Goal: Information Seeking & Learning: Stay updated

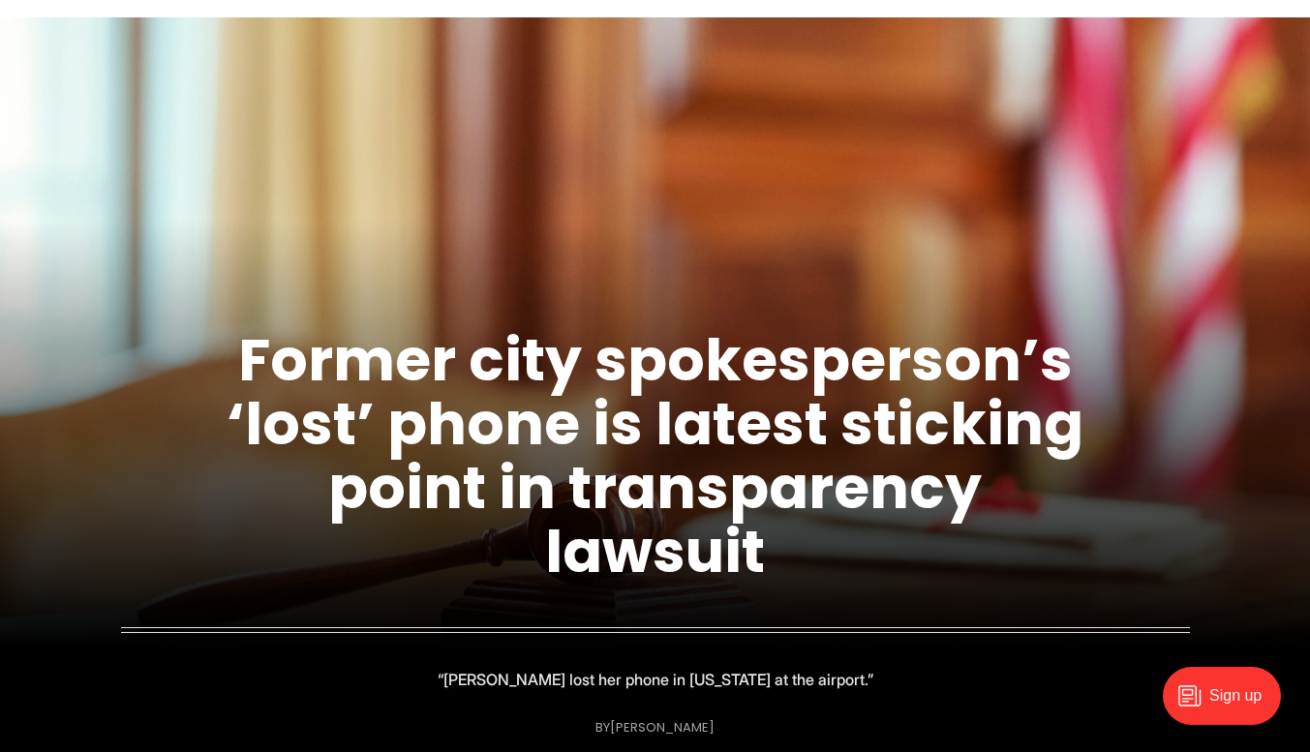
scroll to position [115, 0]
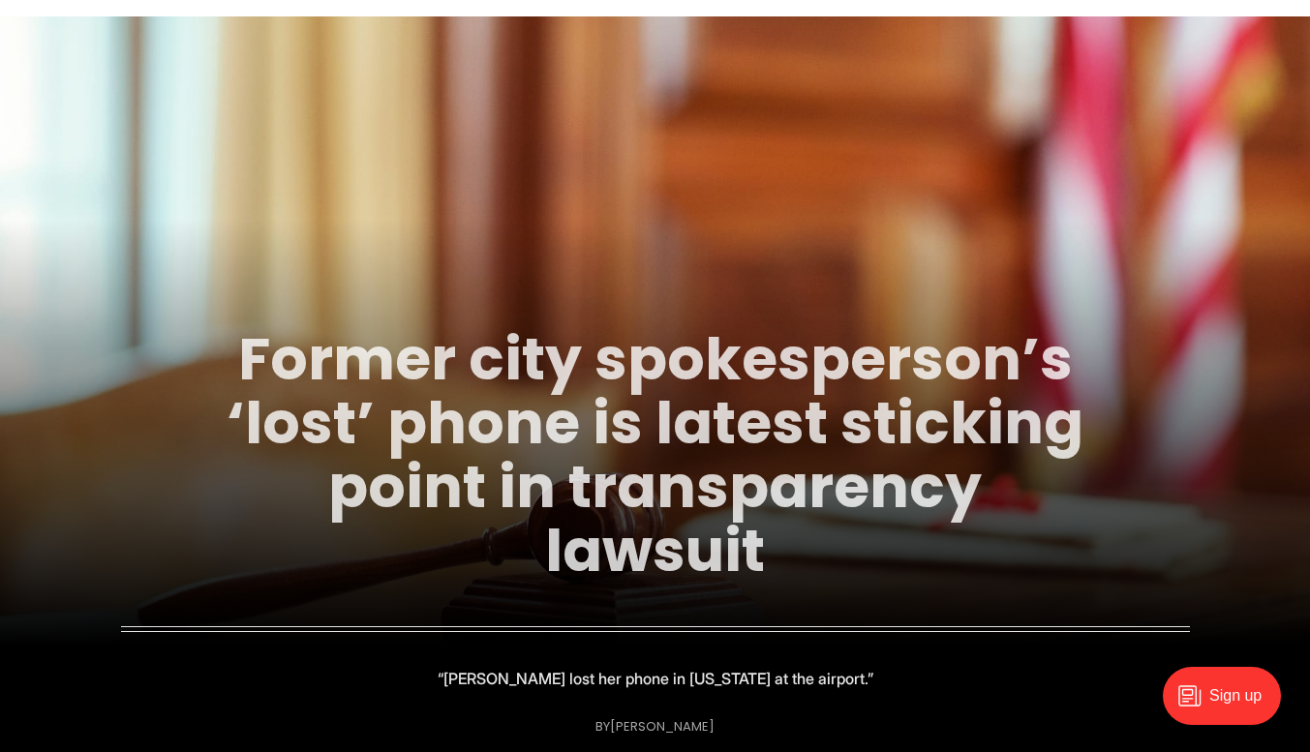
click at [379, 438] on link "Former city spokesperson’s ‘lost’ phone is latest sticking point in transparenc…" at bounding box center [655, 455] width 857 height 273
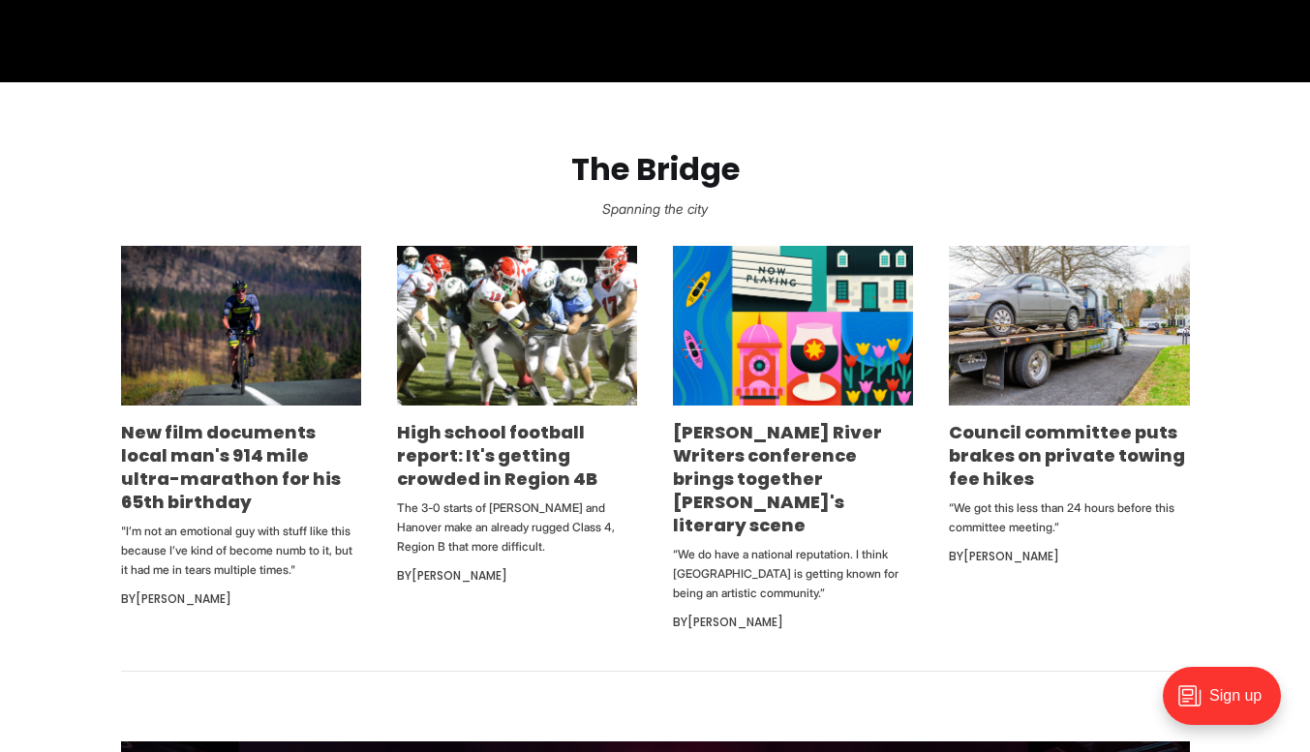
scroll to position [1078, 0]
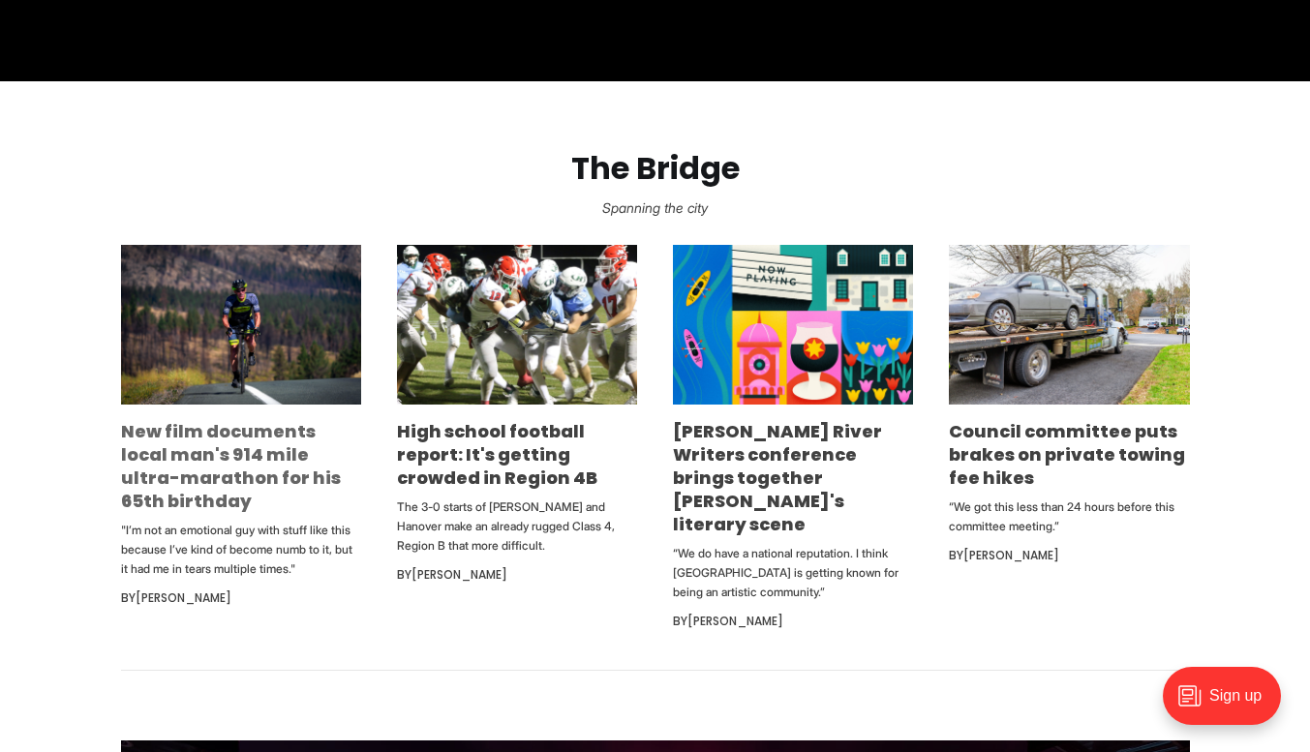
click at [168, 456] on link "New film documents local man's 914 mile ultra-marathon for his 65th birthday" at bounding box center [231, 466] width 220 height 94
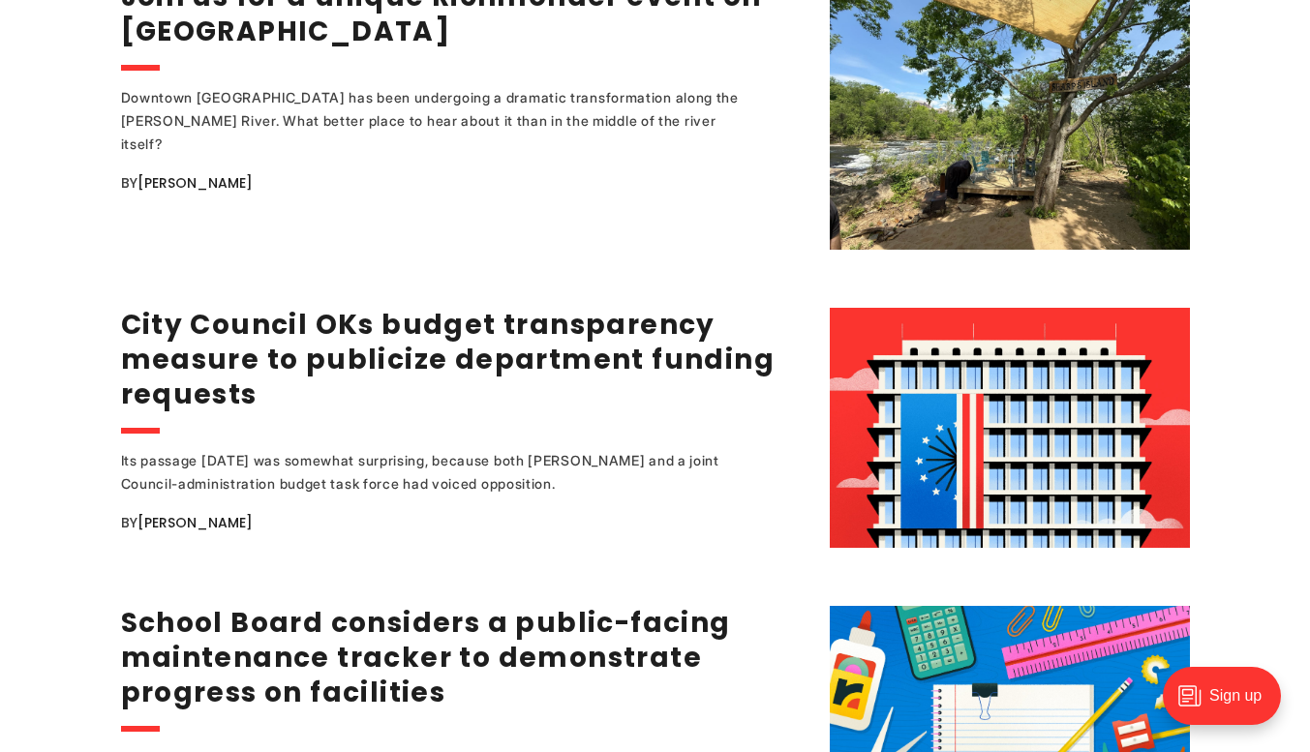
scroll to position [2635, 0]
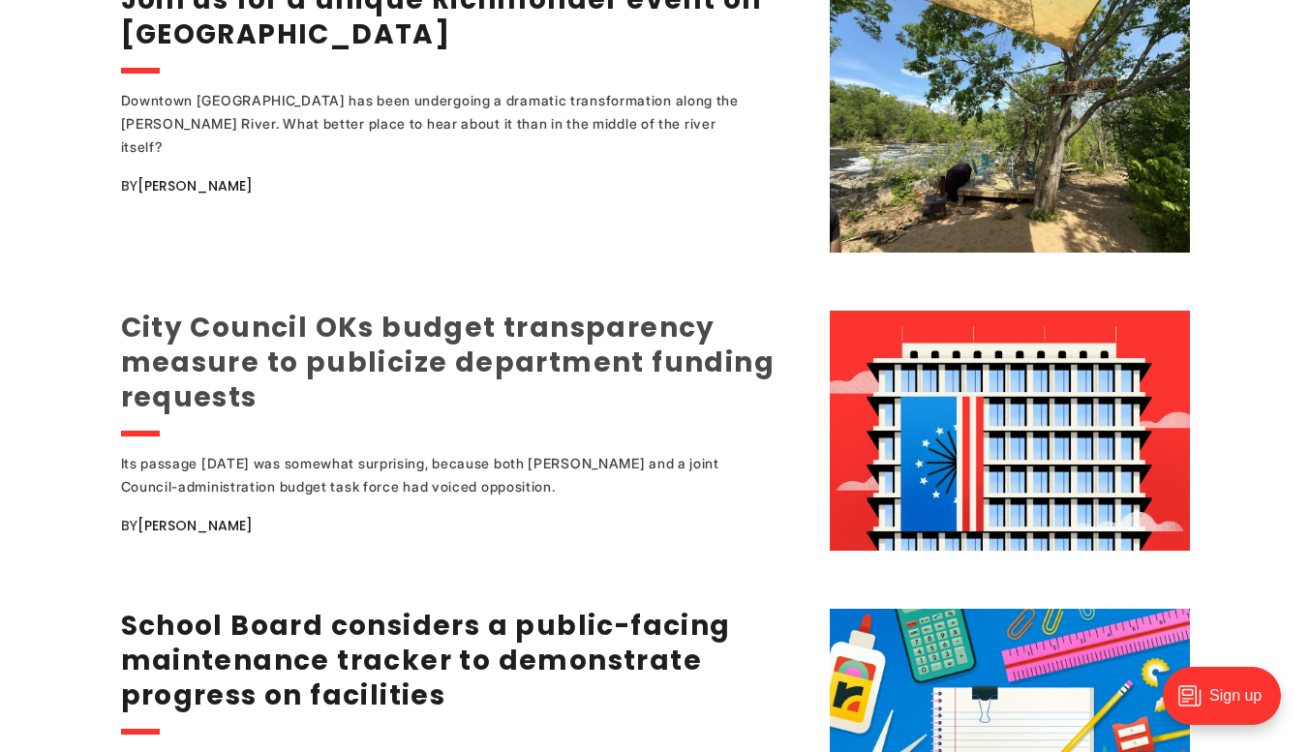
click at [160, 361] on link "City Council OKs budget transparency measure to publicize department funding re…" at bounding box center [448, 362] width 654 height 107
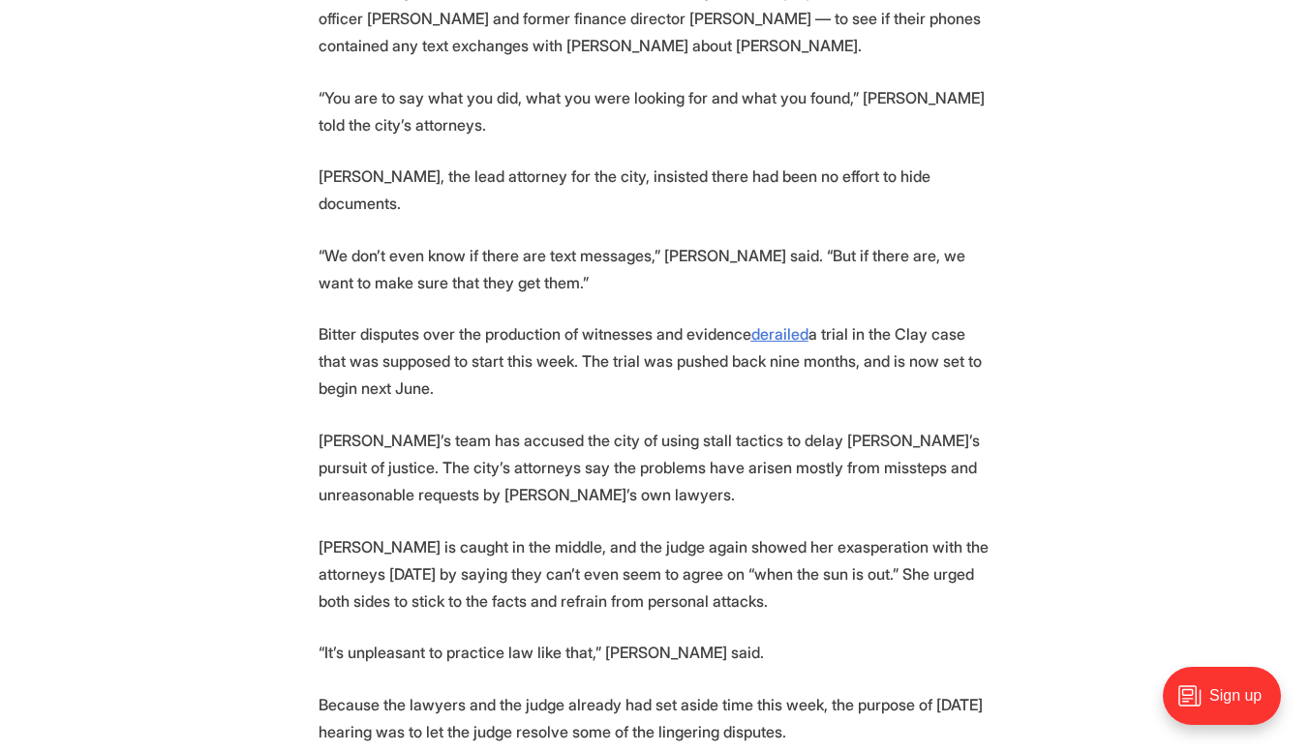
scroll to position [2960, 0]
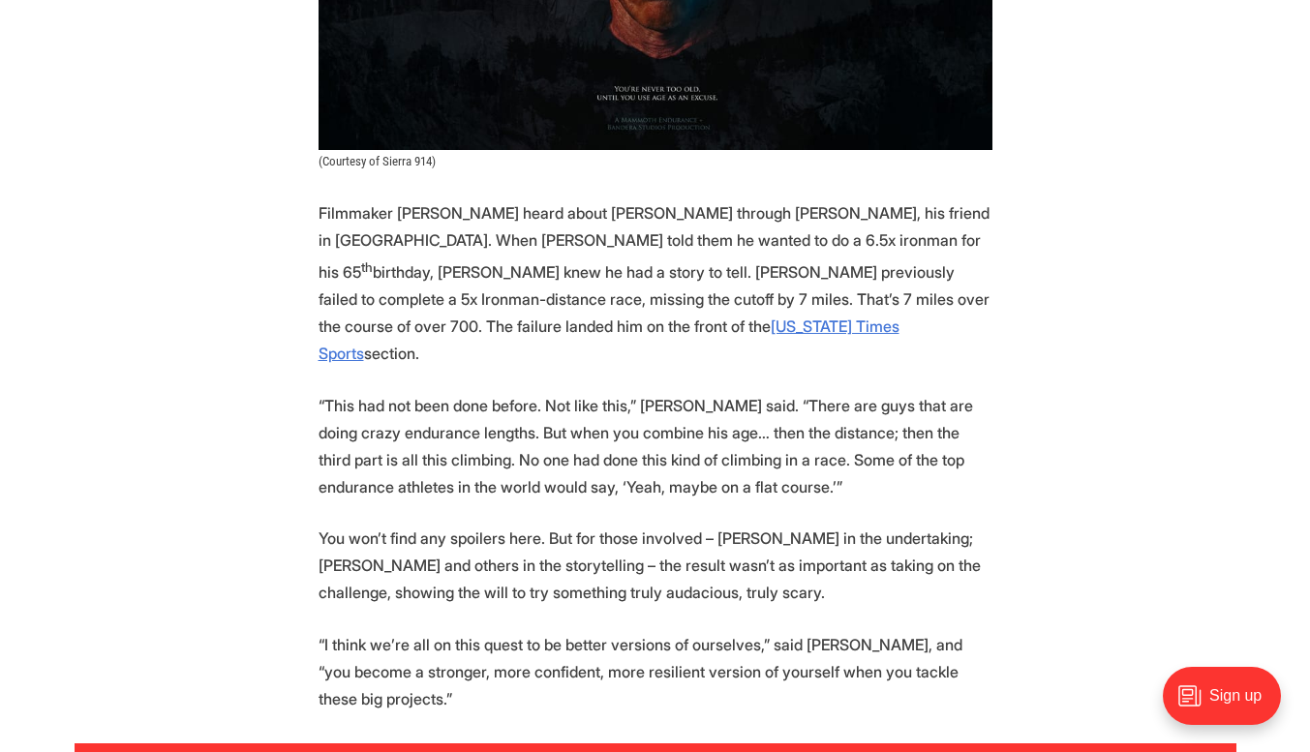
scroll to position [3707, 0]
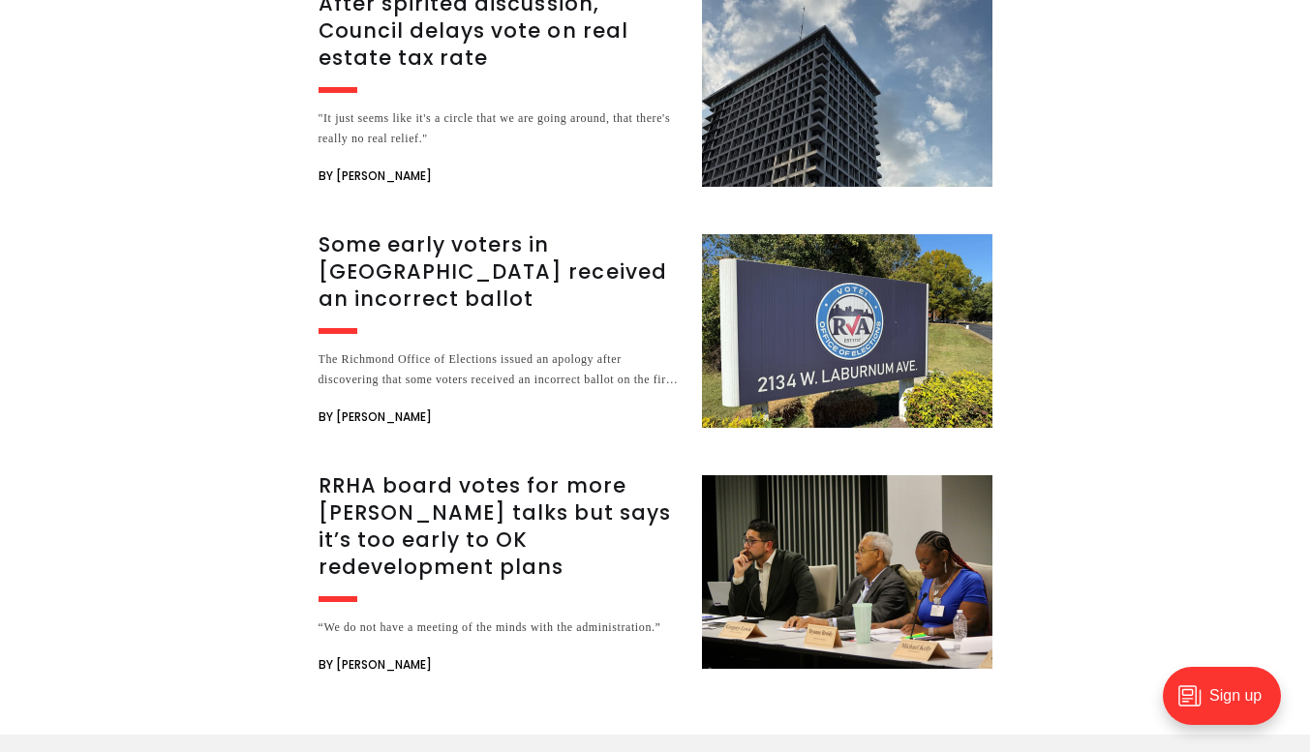
scroll to position [3704, 0]
